Goal: Transaction & Acquisition: Purchase product/service

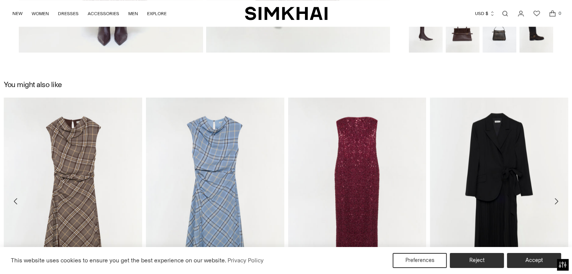
scroll to position [836, 0]
click at [559, 200] on icon "Move to next carousel slide" at bounding box center [555, 201] width 9 height 9
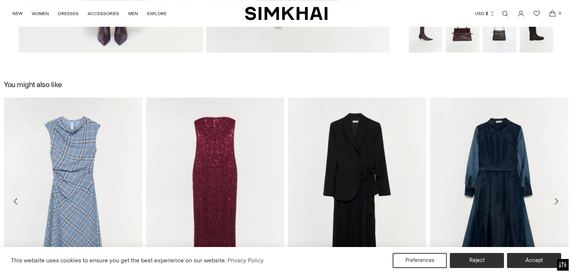
click at [559, 200] on icon "Move to next carousel slide" at bounding box center [555, 201] width 9 height 9
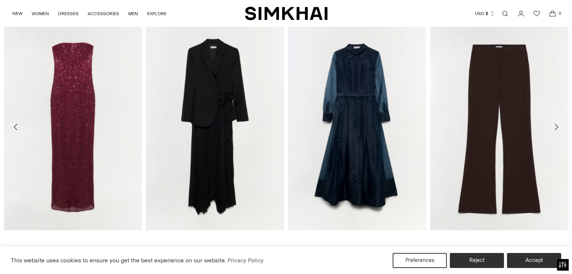
scroll to position [911, 0]
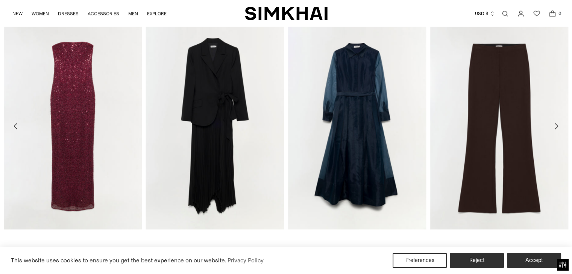
click at [556, 120] on button "Move to next carousel slide" at bounding box center [556, 126] width 17 height 17
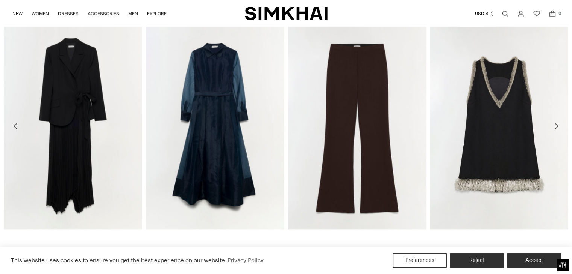
click at [556, 120] on button "Move to next carousel slide" at bounding box center [556, 126] width 17 height 17
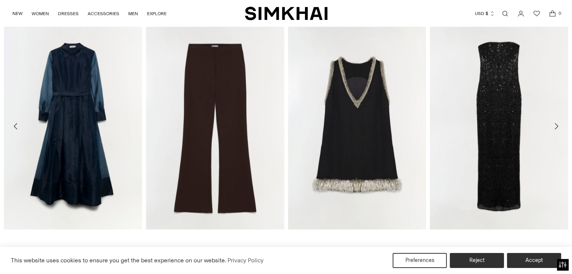
click at [556, 120] on button "Move to next carousel slide" at bounding box center [556, 126] width 17 height 17
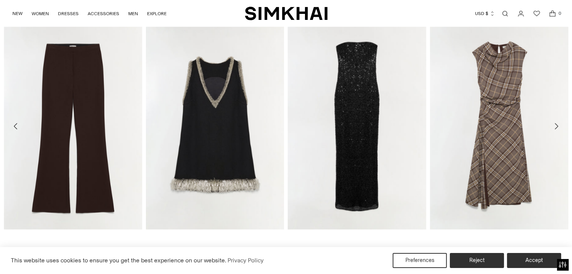
click at [556, 120] on button "Move to next carousel slide" at bounding box center [556, 126] width 17 height 17
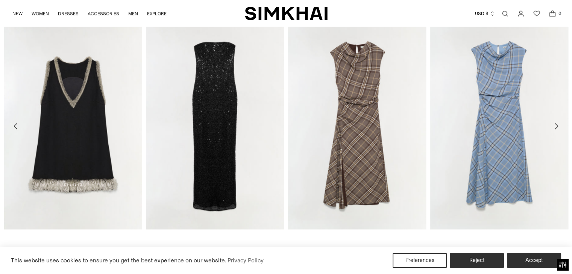
click at [556, 120] on button "Move to next carousel slide" at bounding box center [556, 126] width 17 height 17
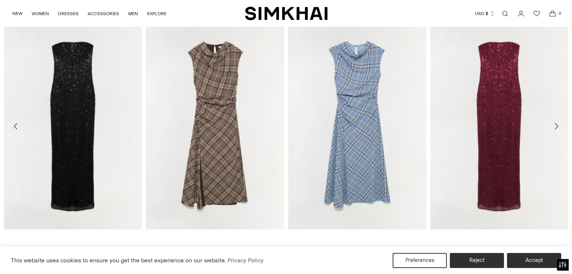
click at [556, 120] on button "Move to next carousel slide" at bounding box center [556, 126] width 17 height 17
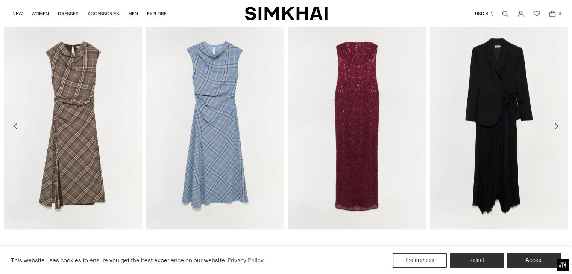
click at [556, 120] on button "Move to next carousel slide" at bounding box center [556, 126] width 17 height 17
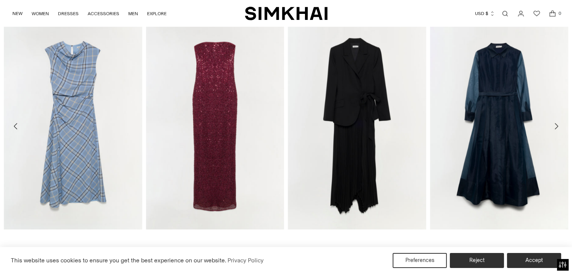
click at [556, 120] on button "Move to next carousel slide" at bounding box center [556, 126] width 17 height 17
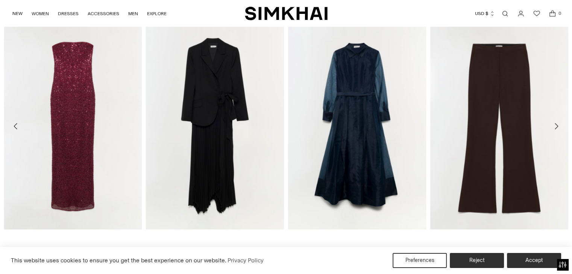
click at [556, 120] on button "Move to next carousel slide" at bounding box center [556, 126] width 17 height 17
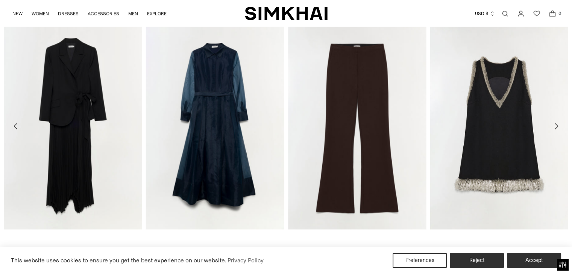
click at [556, 120] on button "Move to next carousel slide" at bounding box center [556, 126] width 17 height 17
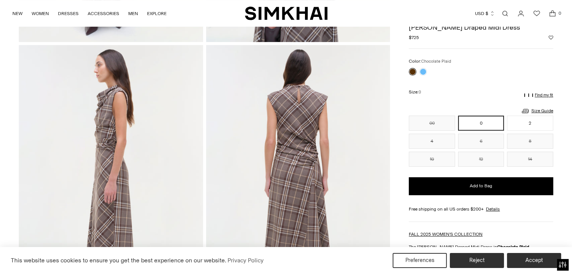
scroll to position [279, 0]
